Goal: Task Accomplishment & Management: Use online tool/utility

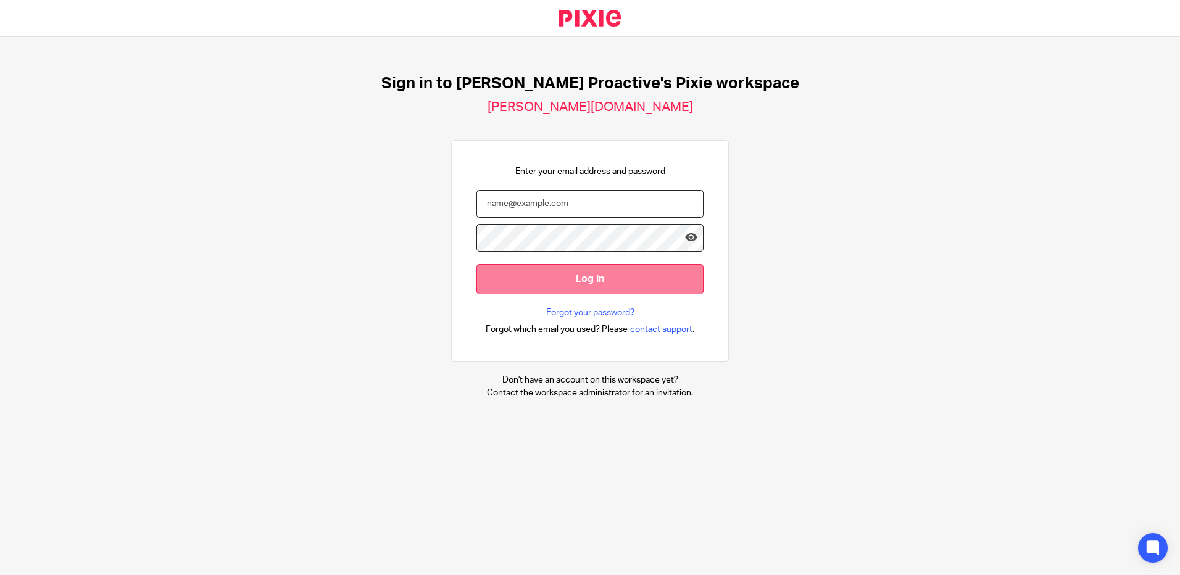
type input "Damon.Warren@xeinadin.com"
click at [535, 285] on input "Log in" at bounding box center [590, 279] width 227 height 30
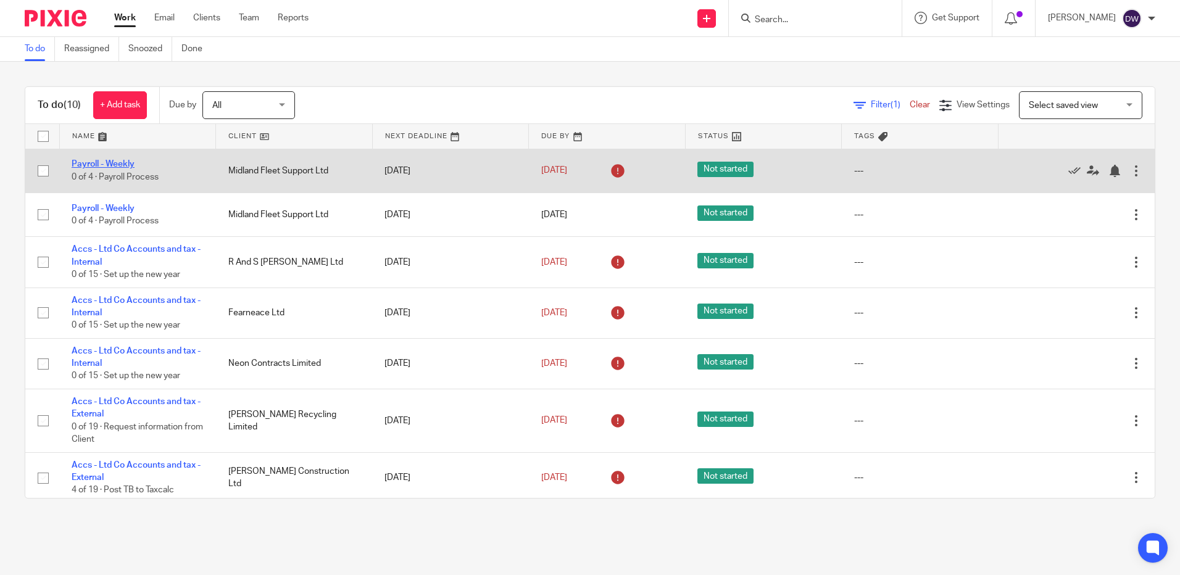
click at [87, 165] on link "Payroll - Weekly" at bounding box center [103, 164] width 63 height 9
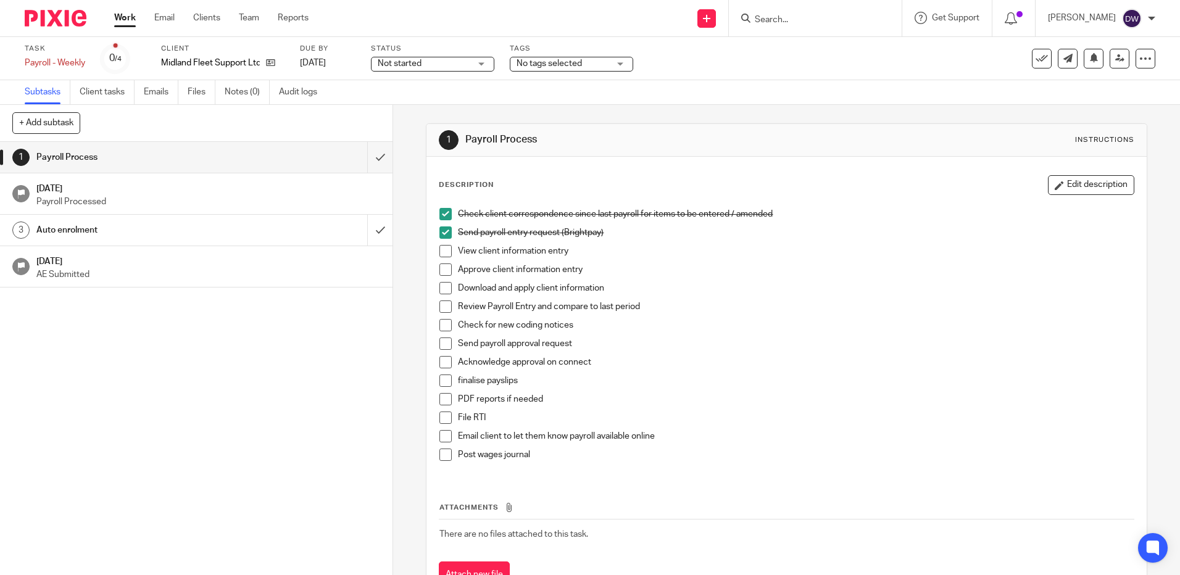
click at [122, 21] on link "Work" at bounding box center [125, 18] width 22 height 12
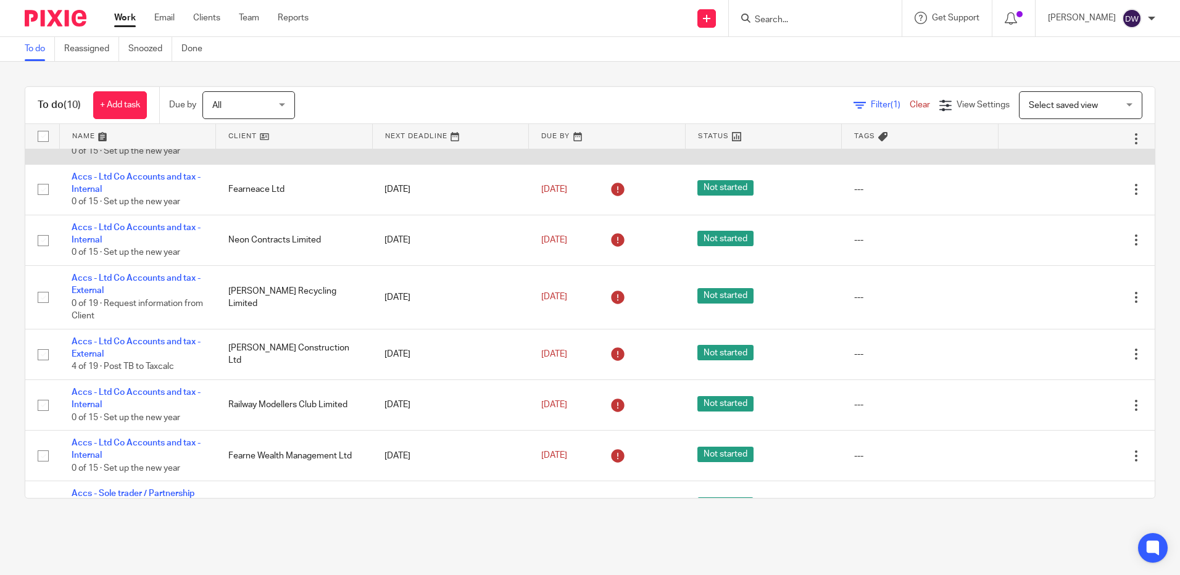
scroll to position [157, 0]
